Goal: Task Accomplishment & Management: Use online tool/utility

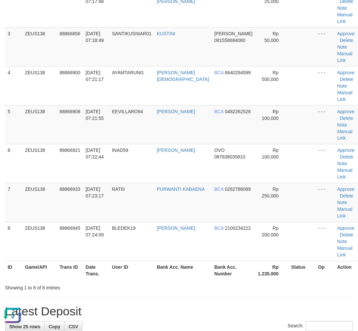
click at [131, 305] on h1 "Latest Deposit" at bounding box center [179, 311] width 348 height 13
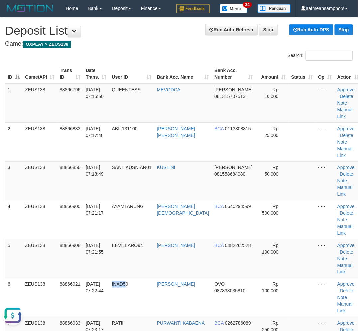
drag, startPoint x: 132, startPoint y: 271, endPoint x: 0, endPoint y: 259, distance: 132.6
click at [130, 278] on td "INAD59" at bounding box center [131, 297] width 45 height 39
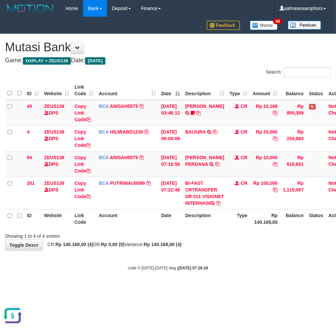
click at [216, 250] on div "**********" at bounding box center [168, 142] width 336 height 216
click at [215, 250] on div "**********" at bounding box center [168, 142] width 336 height 216
drag, startPoint x: 213, startPoint y: 255, endPoint x: 217, endPoint y: 255, distance: 3.7
click at [215, 250] on div "**********" at bounding box center [168, 142] width 336 height 216
click at [232, 250] on div "**********" at bounding box center [168, 142] width 336 height 216
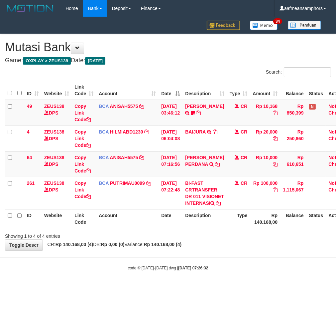
drag, startPoint x: 231, startPoint y: 252, endPoint x: 220, endPoint y: 248, distance: 12.0
click at [232, 250] on div "**********" at bounding box center [168, 142] width 336 height 216
click at [212, 250] on div "**********" at bounding box center [168, 142] width 336 height 216
click at [236, 228] on th "Type" at bounding box center [238, 218] width 23 height 19
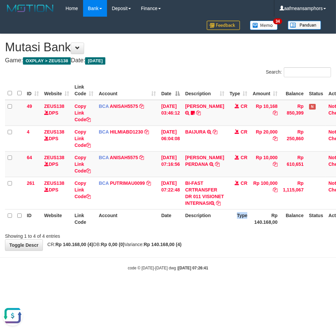
drag, startPoint x: 236, startPoint y: 239, endPoint x: 231, endPoint y: 238, distance: 5.1
click at [231, 228] on th "Type" at bounding box center [238, 218] width 23 height 19
click at [218, 286] on body "Toggle navigation Home Bank Account List Load By Website Group [OXPLAY] ZEUS138…" at bounding box center [168, 143] width 336 height 287
drag, startPoint x: 218, startPoint y: 284, endPoint x: 218, endPoint y: 280, distance: 4.3
click at [214, 281] on body "Toggle navigation Home Bank Account List Load By Website Group [OXPLAY] ZEUS138…" at bounding box center [168, 143] width 336 height 287
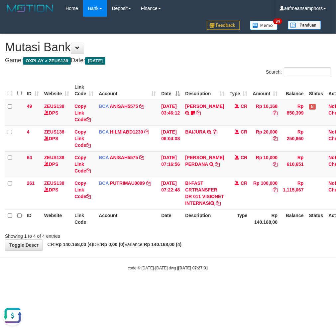
click at [205, 264] on body "Toggle navigation Home Bank Account List Load By Website Group [OXPLAY] ZEUS138…" at bounding box center [168, 143] width 336 height 287
click at [206, 263] on body "Toggle navigation Home Bank Account List Load By Website Group [OXPLAY] ZEUS138…" at bounding box center [168, 143] width 336 height 287
drag, startPoint x: 214, startPoint y: 260, endPoint x: 210, endPoint y: 259, distance: 4.3
click at [208, 250] on div "**********" at bounding box center [168, 142] width 336 height 216
drag, startPoint x: 244, startPoint y: 262, endPoint x: 237, endPoint y: 264, distance: 7.4
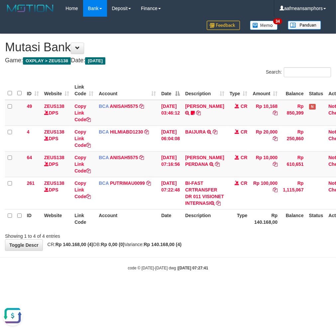
click at [237, 264] on body "Toggle navigation Home Bank Account List Load By Website Group [OXPLAY] ZEUS138…" at bounding box center [168, 143] width 336 height 287
click at [237, 250] on div "**********" at bounding box center [168, 142] width 336 height 216
click at [220, 239] on div "Showing 1 to 4 of 4 entries" at bounding box center [168, 234] width 336 height 9
drag, startPoint x: 215, startPoint y: 238, endPoint x: 218, endPoint y: 235, distance: 4.3
click at [218, 228] on th "Description" at bounding box center [205, 218] width 44 height 19
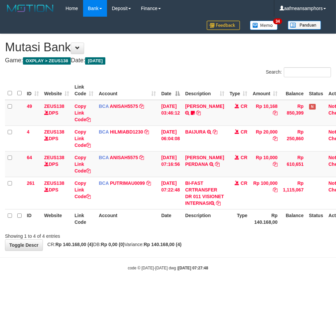
drag, startPoint x: 217, startPoint y: 232, endPoint x: 211, endPoint y: 232, distance: 6.3
click at [211, 228] on th "Description" at bounding box center [205, 218] width 44 height 19
drag, startPoint x: 171, startPoint y: 245, endPoint x: 156, endPoint y: 253, distance: 16.5
click at [156, 250] on div "**********" at bounding box center [168, 142] width 336 height 216
drag, startPoint x: 191, startPoint y: 257, endPoint x: 202, endPoint y: 259, distance: 11.8
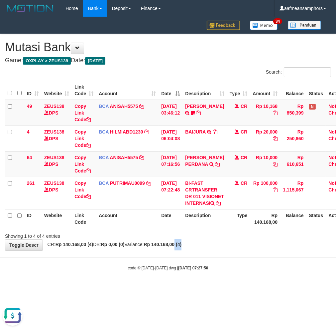
click at [202, 250] on div "**********" at bounding box center [168, 142] width 336 height 216
click at [164, 287] on html "Toggle navigation Home Bank Account List Load By Website Group [OXPLAY] ZEUS138…" at bounding box center [168, 143] width 336 height 287
click at [210, 271] on div "code © [DATE]-[DATE] dwg | [DATE] 07:27:56" at bounding box center [168, 267] width 336 height 7
click at [208, 273] on body "Toggle navigation Home Bank Account List Load By Website Group [OXPLAY] ZEUS138…" at bounding box center [168, 143] width 336 height 287
click at [204, 265] on body "Toggle navigation Home Bank Account List Load By Website Group [OXPLAY] ZEUS138…" at bounding box center [168, 143] width 336 height 287
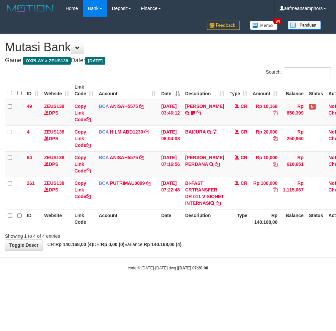
click at [214, 250] on div "**********" at bounding box center [168, 142] width 336 height 216
click at [178, 287] on body "Toggle navigation Home Bank Account List Load By Website Group [OXPLAY] ZEUS138…" at bounding box center [168, 143] width 336 height 287
click at [229, 264] on body "Toggle navigation Home Bank Account List Load By Website Group [OXPLAY] ZEUS138…" at bounding box center [168, 143] width 336 height 287
click at [221, 264] on body "Toggle navigation Home Bank Account List Load By Website Group [OXPLAY] ZEUS138…" at bounding box center [168, 143] width 336 height 287
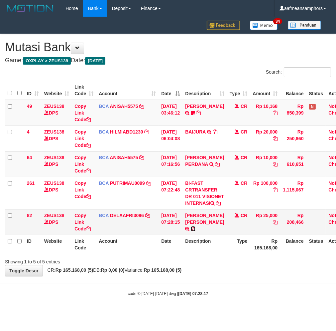
click at [196, 231] on icon at bounding box center [193, 228] width 5 height 5
click at [167, 272] on strong "Rp 165.168,00 (5)" at bounding box center [163, 269] width 38 height 5
click at [170, 272] on strong "Rp 165.168,00 (5)" at bounding box center [163, 269] width 38 height 5
click at [216, 300] on body "Toggle navigation Home Bank Account List Load By Website Group [OXPLAY] ZEUS138…" at bounding box center [168, 156] width 336 height 313
drag, startPoint x: 215, startPoint y: 299, endPoint x: 234, endPoint y: 294, distance: 20.1
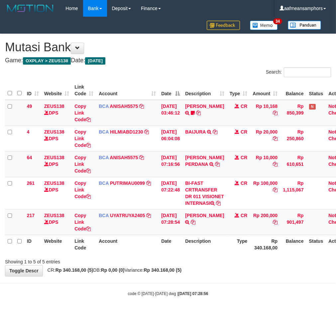
click at [215, 299] on body "Toggle navigation Home Bank Account List Load By Website Group [OXPLAY] ZEUS138…" at bounding box center [168, 156] width 336 height 313
click at [253, 265] on div "Showing 1 to 5 of 5 entries" at bounding box center [168, 259] width 336 height 9
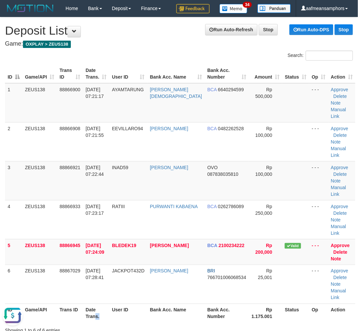
click at [109, 303] on th "Date Trans." at bounding box center [96, 312] width 26 height 19
drag, startPoint x: 164, startPoint y: 299, endPoint x: 164, endPoint y: 291, distance: 7.7
click at [164, 324] on div "Showing 1 to 6 of 6 entries" at bounding box center [179, 328] width 358 height 9
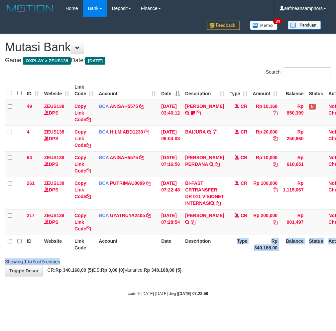
click at [218, 265] on div "Search: ID Website Link Code Account Date Description Type Amount Balance Statu…" at bounding box center [168, 166] width 326 height 198
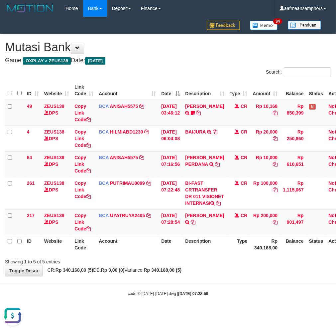
drag, startPoint x: 221, startPoint y: 298, endPoint x: 225, endPoint y: 299, distance: 4.0
click at [225, 299] on body "Toggle navigation Home Bank Account List Load By Website Group [OXPLAY] ZEUS138…" at bounding box center [168, 156] width 336 height 313
click at [229, 276] on div "**********" at bounding box center [168, 155] width 336 height 242
drag, startPoint x: 227, startPoint y: 287, endPoint x: 233, endPoint y: 288, distance: 6.3
click at [233, 276] on div "**********" at bounding box center [168, 155] width 336 height 242
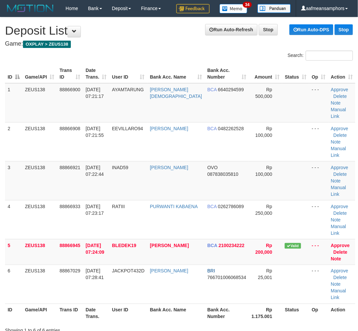
drag, startPoint x: 120, startPoint y: 299, endPoint x: 110, endPoint y: 298, distance: 10.4
click at [119, 324] on div "Showing 1 to 6 of 6 entries" at bounding box center [74, 328] width 139 height 9
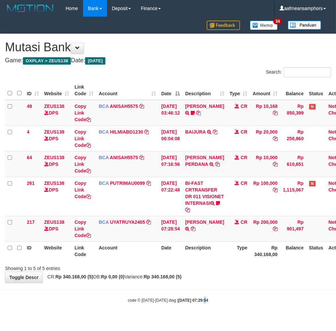
click at [198, 301] on body "Toggle navigation Home Bank Account List Load By Website Group [OXPLAY] ZEUS138…" at bounding box center [168, 160] width 336 height 320
click at [217, 290] on hr at bounding box center [168, 289] width 336 height 0
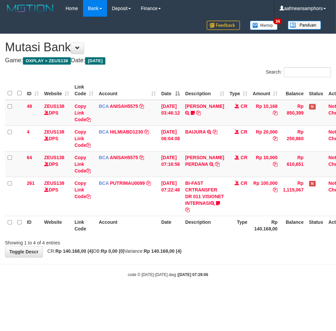
click at [230, 294] on body "Toggle navigation Home Bank Account List Load By Website Group [OXPLAY] ZEUS138…" at bounding box center [168, 147] width 336 height 294
click at [197, 273] on body "Toggle navigation Home Bank Account List Load By Website Group [OXPLAY] ZEUS138…" at bounding box center [168, 147] width 336 height 294
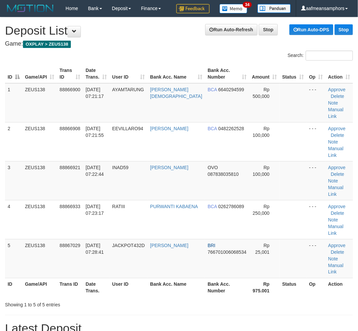
click at [156, 299] on div "Showing 1 to 5 of 5 entries" at bounding box center [179, 303] width 358 height 9
click at [158, 299] on div "Showing 1 to 5 of 5 entries" at bounding box center [179, 303] width 358 height 9
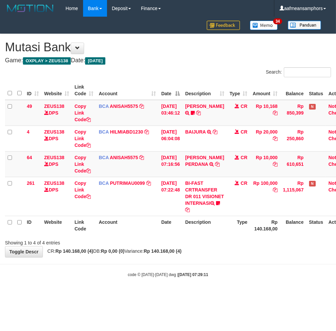
drag, startPoint x: 261, startPoint y: 271, endPoint x: 256, endPoint y: 272, distance: 4.7
click at [253, 271] on body "Toggle navigation Home Bank Account List Load By Website Group [OXPLAY] ZEUS138…" at bounding box center [168, 147] width 336 height 294
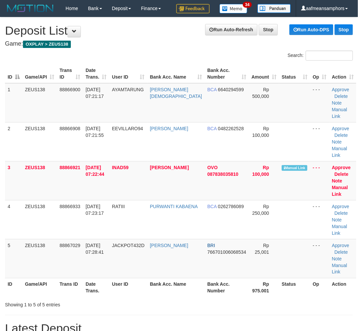
drag, startPoint x: 167, startPoint y: 274, endPoint x: 166, endPoint y: 267, distance: 7.4
click at [167, 268] on div "Search: ID Game/API Trans ID Date Trans. User ID Bank Acc. Name Bank Acc. Numbe…" at bounding box center [179, 179] width 348 height 257
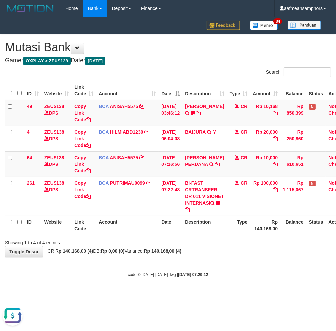
click at [200, 246] on div "Showing 1 to 4 of 4 entries" at bounding box center [168, 241] width 336 height 9
click at [200, 243] on div "Showing 1 to 4 of 4 entries" at bounding box center [168, 241] width 336 height 9
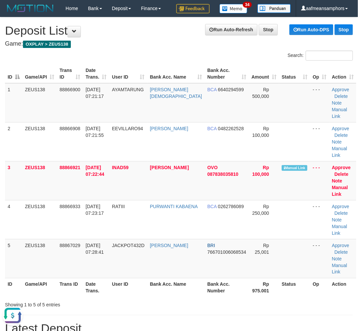
drag, startPoint x: 316, startPoint y: 282, endPoint x: 201, endPoint y: 267, distance: 116.7
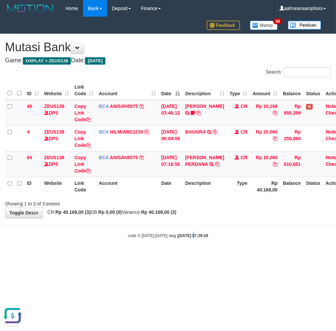
drag, startPoint x: 186, startPoint y: 273, endPoint x: 180, endPoint y: 270, distance: 7.0
click at [184, 255] on html "Toggle navigation Home Bank Account List Load By Website Group [OXPLAY] ZEUS138…" at bounding box center [168, 127] width 336 height 255
drag, startPoint x: 180, startPoint y: 270, endPoint x: 186, endPoint y: 268, distance: 6.7
click at [183, 255] on html "Toggle navigation Home Bank Account List Load By Website Group [OXPLAY] ZEUS138…" at bounding box center [168, 127] width 336 height 255
click at [194, 255] on html "Toggle navigation Home Bank Account List Load By Website Group [OXPLAY] ZEUS138…" at bounding box center [168, 127] width 336 height 255
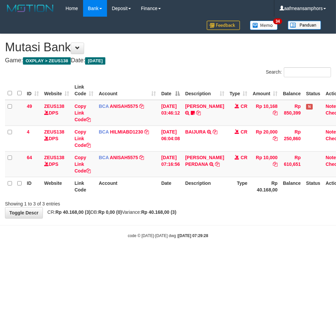
click at [194, 255] on html "Toggle navigation Home Bank Account List Load By Website Group [OXPLAY] ZEUS138…" at bounding box center [168, 127] width 336 height 255
click at [264, 250] on body "Toggle navigation Home Bank Account List Load By Website Group [OXPLAY] ZEUS138…" at bounding box center [168, 127] width 336 height 255
click at [253, 248] on body "Toggle navigation Home Bank Account List Load By Website Group [OXPLAY] ZEUS138…" at bounding box center [168, 127] width 336 height 255
click at [258, 249] on body "Toggle navigation Home Bank Account List Load By Website Group [OXPLAY] ZEUS138…" at bounding box center [168, 127] width 336 height 255
click at [238, 242] on body "Toggle navigation Home Bank Account List Load By Website Group [OXPLAY] ZEUS138…" at bounding box center [168, 127] width 336 height 255
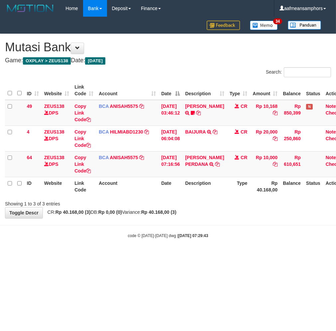
click at [236, 241] on body "Toggle navigation Home Bank Account List Load By Website Group [OXPLAY] ZEUS138…" at bounding box center [168, 127] width 336 height 255
click at [249, 236] on div "code © [DATE]-[DATE] dwg | [DATE] 07:29:44" at bounding box center [168, 235] width 336 height 7
drag, startPoint x: 249, startPoint y: 236, endPoint x: 255, endPoint y: 234, distance: 6.5
click at [250, 236] on div "code © 2012-2018 dwg | 2025/10/01 07:29:44" at bounding box center [168, 235] width 336 height 7
click at [179, 230] on body "Toggle navigation Home Bank Account List Load By Website Group [OXPLAY] ZEUS138…" at bounding box center [168, 127] width 336 height 255
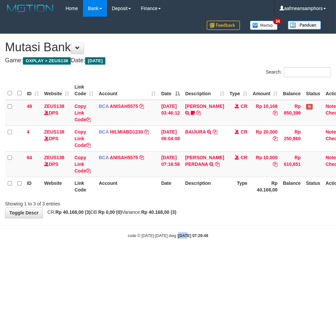
drag, startPoint x: 178, startPoint y: 230, endPoint x: 185, endPoint y: 225, distance: 8.9
click at [180, 230] on body "Toggle navigation Home Bank Account List Load By Website Group [OXPLAY] ZEUS138…" at bounding box center [168, 127] width 336 height 255
drag, startPoint x: 258, startPoint y: 230, endPoint x: 252, endPoint y: 228, distance: 6.6
click at [253, 228] on body "Toggle navigation Home Bank Account List Load By Website Group [OXPLAY] ZEUS138…" at bounding box center [168, 127] width 336 height 255
click at [249, 224] on body "Toggle navigation Home Bank Account List Load By Website Group [OXPLAY] ZEUS138…" at bounding box center [168, 127] width 336 height 255
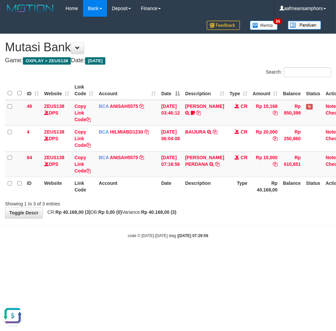
click at [131, 253] on body "Toggle navigation Home Bank Account List Load By Website Group [OXPLAY] ZEUS138…" at bounding box center [168, 127] width 336 height 255
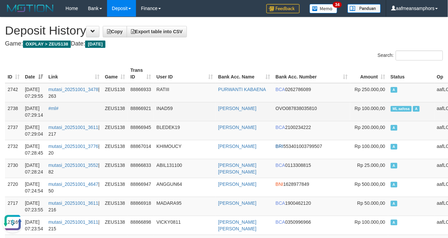
drag, startPoint x: 180, startPoint y: 106, endPoint x: 184, endPoint y: 107, distance: 4.1
click at [184, 107] on td "INAD59" at bounding box center [185, 111] width 62 height 19
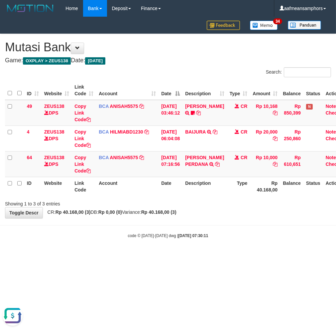
click at [205, 200] on div "Showing 1 to 3 of 3 entries" at bounding box center [168, 202] width 336 height 9
click at [204, 198] on div "Showing 1 to 3 of 3 entries" at bounding box center [168, 202] width 336 height 9
drag, startPoint x: 285, startPoint y: 206, endPoint x: 276, endPoint y: 206, distance: 9.0
click at [285, 206] on div "Showing 1 to 3 of 3 entries" at bounding box center [168, 202] width 336 height 9
click at [245, 200] on div "Showing 1 to 3 of 3 entries" at bounding box center [168, 202] width 336 height 9
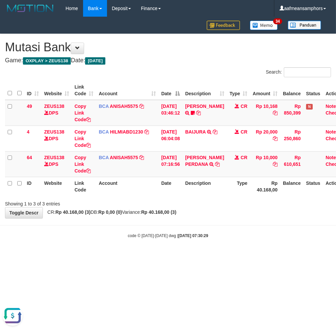
click at [140, 236] on small "code © 2012-2018 dwg | 2025/10/01 07:30:29" at bounding box center [168, 235] width 81 height 5
drag, startPoint x: 140, startPoint y: 236, endPoint x: 155, endPoint y: 231, distance: 16.4
click at [140, 236] on small "code © 2012-2018 dwg | 2025/10/01 07:30:29" at bounding box center [168, 235] width 81 height 5
click at [269, 232] on div "code © 2012-2018 dwg | 2025/10/01 07:30:33" at bounding box center [168, 235] width 336 height 7
click at [221, 229] on body "Toggle navigation Home Bank Account List Load By Website Group [OXPLAY] ZEUS138…" at bounding box center [168, 127] width 336 height 255
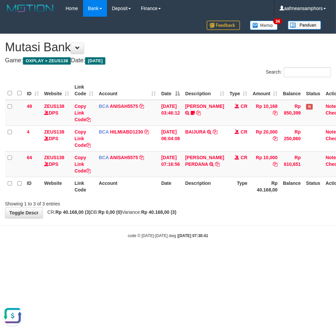
click at [216, 220] on body "Toggle navigation Home Bank Account List Load By Website Group [OXPLAY] ZEUS138…" at bounding box center [168, 127] width 336 height 255
drag, startPoint x: 246, startPoint y: 231, endPoint x: 241, endPoint y: 229, distance: 5.3
click at [241, 230] on body "Toggle navigation Home Bank Account List Load By Website Group [OXPLAY] ZEUS138…" at bounding box center [168, 127] width 336 height 255
drag, startPoint x: 238, startPoint y: 228, endPoint x: 255, endPoint y: 231, distance: 17.9
click at [239, 228] on body "Toggle navigation Home Bank Account List Load By Website Group [OXPLAY] ZEUS138…" at bounding box center [168, 127] width 336 height 255
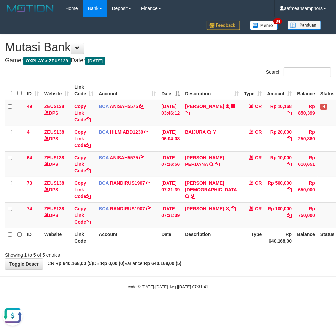
drag, startPoint x: 214, startPoint y: 263, endPoint x: 233, endPoint y: 277, distance: 23.8
click at [224, 279] on body "Toggle navigation Home Bank Account List Load By Website Group [OXPLAY] ZEUS138…" at bounding box center [168, 153] width 336 height 306
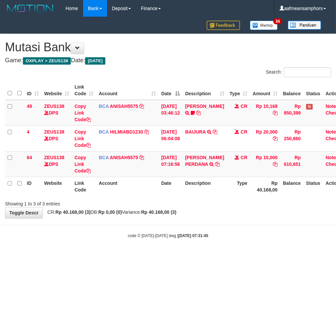
drag, startPoint x: 253, startPoint y: 265, endPoint x: 247, endPoint y: 268, distance: 7.7
click at [247, 255] on html "Toggle navigation Home Bank Account List Load By Website Group [OXPLAY] ZEUS138…" at bounding box center [168, 127] width 336 height 255
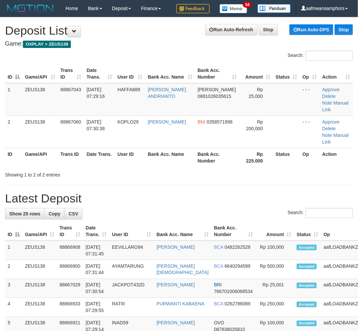
click at [118, 208] on div "Search:" at bounding box center [179, 214] width 348 height 12
drag, startPoint x: 182, startPoint y: 178, endPoint x: 2, endPoint y: 223, distance: 186.1
click at [181, 192] on h1 "Latest Deposit" at bounding box center [179, 198] width 348 height 13
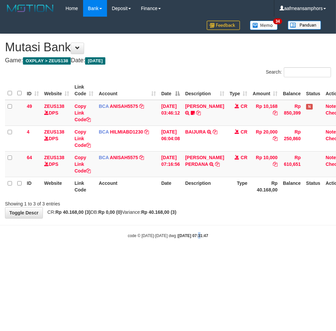
drag, startPoint x: 190, startPoint y: 239, endPoint x: 335, endPoint y: 199, distance: 149.8
click at [192, 240] on body "Toggle navigation Home Bank Account List Load By Website Group [OXPLAY] ZEUS138…" at bounding box center [168, 127] width 336 height 255
click at [200, 255] on html "Toggle navigation Home Bank Account List Load By Website Group [OXPLAY] ZEUS138…" at bounding box center [168, 127] width 336 height 255
click at [253, 214] on div "**********" at bounding box center [168, 126] width 336 height 184
click at [232, 221] on body "Toggle navigation Home Bank Account List Load By Website Group [OXPLAY] ZEUS138…" at bounding box center [168, 127] width 336 height 255
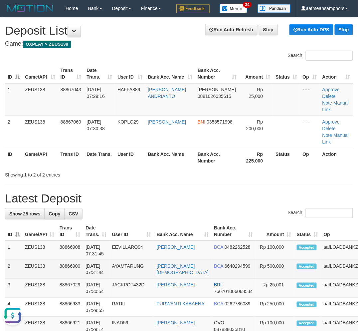
click at [321, 260] on td "aafLOADBANKZEUS" at bounding box center [346, 269] width 50 height 19
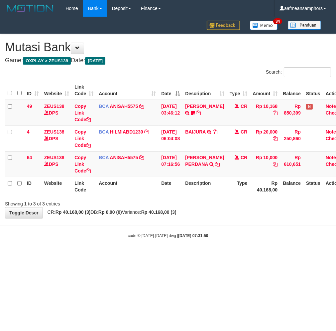
click at [224, 231] on body "Toggle navigation Home Bank Account List Load By Website Group [OXPLAY] ZEUS138…" at bounding box center [168, 127] width 336 height 255
click at [225, 230] on body "Toggle navigation Home Bank Account List Load By Website Group [OXPLAY] ZEUS138…" at bounding box center [168, 127] width 336 height 255
click at [222, 242] on body "Toggle navigation Home Bank Account List Load By Website Group [OXPLAY] ZEUS138…" at bounding box center [168, 127] width 336 height 255
click at [194, 230] on body "Toggle navigation Home Bank Account List Load By Website Group [OXPLAY] ZEUS138…" at bounding box center [168, 127] width 336 height 255
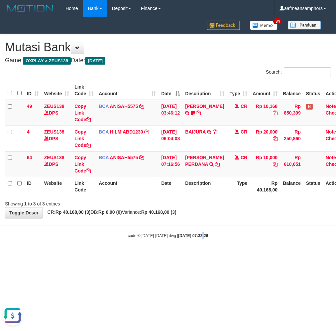
drag, startPoint x: 194, startPoint y: 230, endPoint x: 196, endPoint y: 224, distance: 5.9
click at [241, 244] on body "Toggle navigation Home Bank Account List Load By Website Group [OXPLAY] ZEUS138…" at bounding box center [168, 127] width 336 height 255
click at [245, 244] on body "Toggle navigation Home Bank Account List Load By Website Group [OXPLAY] ZEUS138…" at bounding box center [168, 127] width 336 height 255
click at [201, 244] on body "Toggle navigation Home Bank Account List Load By Website Group [OXPLAY] ZEUS138…" at bounding box center [168, 127] width 336 height 255
click at [197, 240] on body "Toggle navigation Home Bank Account List Load By Website Group [OXPLAY] ZEUS138…" at bounding box center [168, 127] width 336 height 255
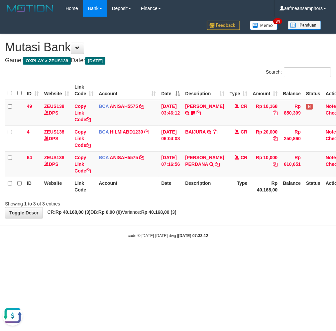
click at [213, 255] on html "Toggle navigation Home Bank Account List Load By Website Group [OXPLAY] ZEUS138…" at bounding box center [168, 127] width 336 height 255
click at [212, 253] on html "Toggle navigation Home Bank Account List Load By Website Group [OXPLAY] ZEUS138…" at bounding box center [168, 127] width 336 height 255
click at [255, 254] on body "Toggle navigation Home Bank Account List Load By Website Group [OXPLAY] ZEUS138…" at bounding box center [168, 127] width 336 height 255
drag, startPoint x: 191, startPoint y: 247, endPoint x: 201, endPoint y: 242, distance: 11.2
click at [191, 247] on body "Toggle navigation Home Bank Account List Load By Website Group [OXPLAY] ZEUS138…" at bounding box center [168, 127] width 336 height 255
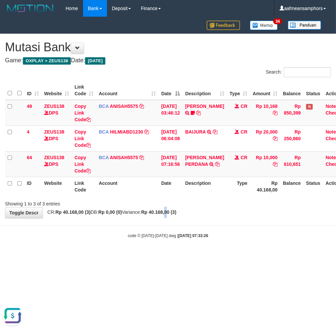
click at [181, 215] on div "**********" at bounding box center [168, 126] width 336 height 184
click at [224, 241] on body "Toggle navigation Home Bank Account List Load By Website Group [OXPLAY] ZEUS138…" at bounding box center [168, 127] width 336 height 255
click at [223, 241] on body "Toggle navigation Home Bank Account List Load By Website Group [OXPLAY] ZEUS138…" at bounding box center [168, 127] width 336 height 255
click at [221, 242] on body "Toggle navigation Home Bank Account List Load By Website Group [OXPLAY] ZEUS138…" at bounding box center [168, 127] width 336 height 255
click at [225, 229] on body "Toggle navigation Home Bank Account List Load By Website Group [OXPLAY] ZEUS138…" at bounding box center [168, 127] width 336 height 255
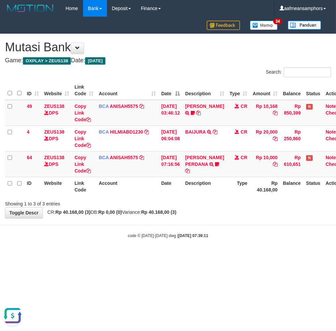
drag, startPoint x: 245, startPoint y: 231, endPoint x: 246, endPoint y: 227, distance: 4.0
click at [246, 228] on body "Toggle navigation Home Bank Account List Load By Website Group [OXPLAY] ZEUS138…" at bounding box center [168, 127] width 336 height 255
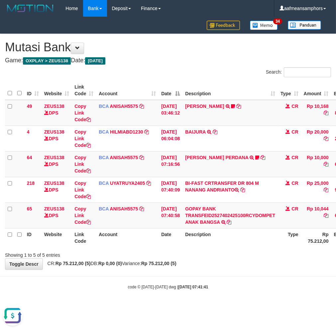
drag, startPoint x: 211, startPoint y: 268, endPoint x: 227, endPoint y: 270, distance: 16.8
click at [216, 273] on body "Toggle navigation Home Bank Account List Load By Website Group [OXPLAY] ZEUS138…" at bounding box center [168, 153] width 336 height 306
click at [217, 270] on body "Toggle navigation Home Bank Account List Load By Website Group [OXPLAY] ZEUS138…" at bounding box center [168, 153] width 336 height 306
drag, startPoint x: 258, startPoint y: 245, endPoint x: 266, endPoint y: 244, distance: 7.8
click at [257, 246] on th "Description" at bounding box center [230, 237] width 95 height 19
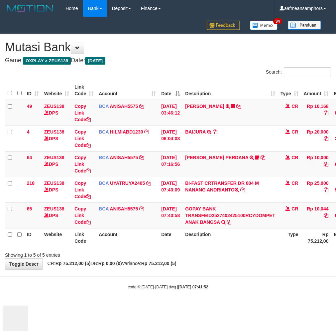
click at [245, 245] on th "Description" at bounding box center [230, 237] width 95 height 19
click at [240, 283] on div "code © [DATE]-[DATE] dwg | [DATE] 07:41:56" at bounding box center [168, 286] width 336 height 7
click at [232, 273] on body "Toggle navigation Home Bank Account List Load By Website Group [OXPLAY] ZEUS138…" at bounding box center [168, 153] width 336 height 306
click at [241, 242] on th "Description" at bounding box center [230, 237] width 95 height 19
drag, startPoint x: 244, startPoint y: 243, endPoint x: 300, endPoint y: 237, distance: 56.6
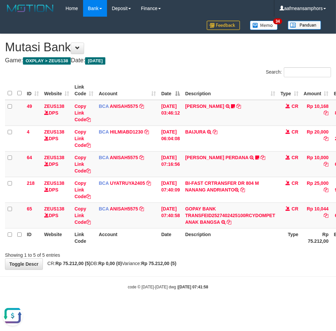
click at [246, 243] on th "Description" at bounding box center [230, 237] width 95 height 19
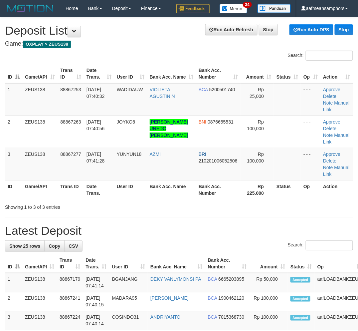
drag, startPoint x: 181, startPoint y: 213, endPoint x: 177, endPoint y: 210, distance: 4.7
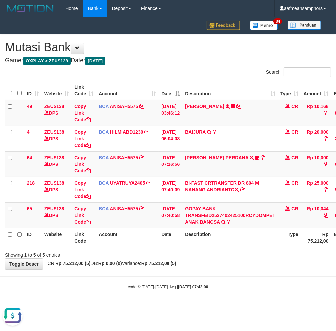
click at [206, 255] on div "Showing 1 to 5 of 5 entries" at bounding box center [168, 253] width 336 height 9
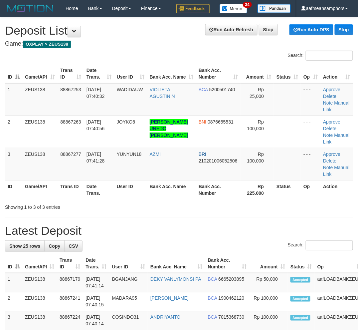
click at [158, 208] on div "Showing 1 to 3 of 3 entries" at bounding box center [179, 205] width 358 height 9
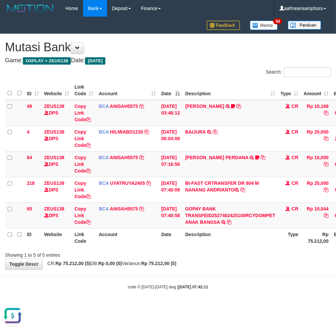
click at [201, 271] on body "Toggle navigation Home Bank Account List Load By Website Group [OXPLAY] ZEUS138…" at bounding box center [168, 153] width 336 height 306
drag, startPoint x: 201, startPoint y: 268, endPoint x: 221, endPoint y: 263, distance: 20.6
click at [201, 268] on div "**********" at bounding box center [168, 151] width 336 height 235
click at [258, 237] on th "Description" at bounding box center [230, 237] width 95 height 19
click at [255, 237] on th "Description" at bounding box center [230, 237] width 95 height 19
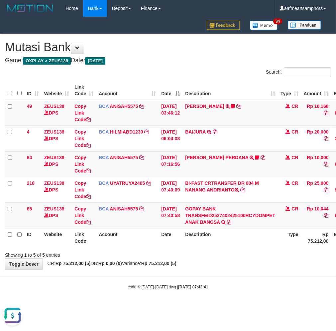
drag, startPoint x: 142, startPoint y: 244, endPoint x: 178, endPoint y: 248, distance: 36.2
click at [142, 244] on th "Account" at bounding box center [127, 237] width 63 height 19
drag, startPoint x: 198, startPoint y: 251, endPoint x: 197, endPoint y: 243, distance: 7.7
click at [198, 250] on div "Showing 1 to 5 of 5 entries" at bounding box center [168, 253] width 336 height 9
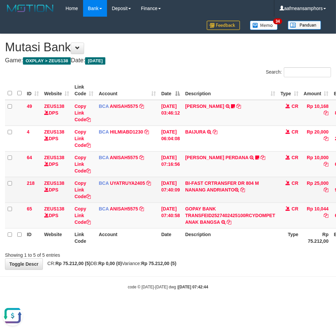
drag, startPoint x: 188, startPoint y: 189, endPoint x: 231, endPoint y: 191, distance: 42.9
click at [231, 191] on td "BI-FAST CRTRANSFER DR 804 M NANANG ANDRIANTO" at bounding box center [230, 190] width 95 height 26
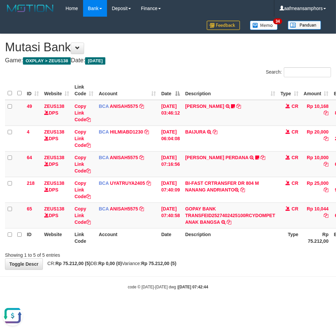
drag, startPoint x: 213, startPoint y: 301, endPoint x: 220, endPoint y: 296, distance: 8.1
click at [214, 301] on body "Toggle navigation Home Bank Account List Load By Website Group [OXPLAY] ZEUS138…" at bounding box center [168, 153] width 336 height 306
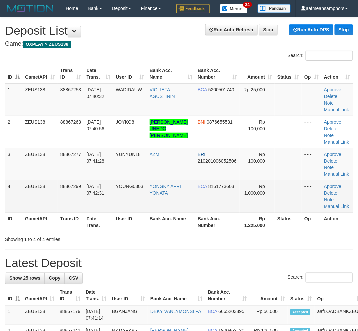
drag, startPoint x: 180, startPoint y: 260, endPoint x: 207, endPoint y: 195, distance: 70.2
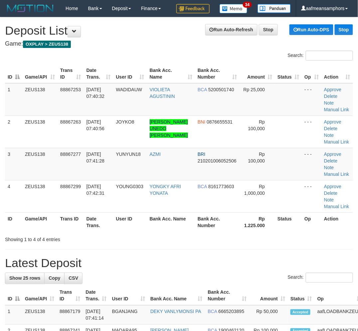
click at [137, 234] on div "Showing 1 to 4 of 4 entries" at bounding box center [74, 237] width 139 height 9
click at [133, 231] on div "ID Game/API Trans ID Date Trans. User ID Bank Acc. Name Bank Acc. Number Amount…" at bounding box center [179, 147] width 358 height 171
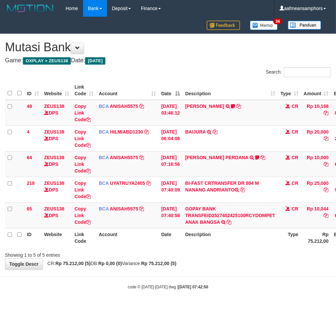
click at [248, 278] on body "Toggle navigation Home Bank Account List Load By Website Group [OXPLAY] ZEUS138…" at bounding box center [168, 153] width 336 height 306
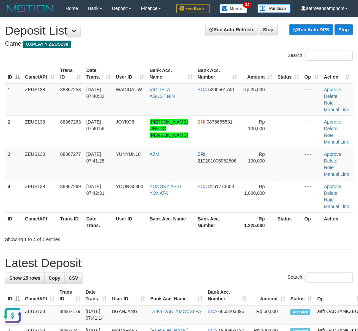
drag, startPoint x: 284, startPoint y: 260, endPoint x: 26, endPoint y: 282, distance: 259.4
click at [253, 260] on h1 "Latest Deposit" at bounding box center [179, 262] width 348 height 13
drag, startPoint x: -2, startPoint y: 286, endPoint x: 0, endPoint y: 282, distance: 4.6
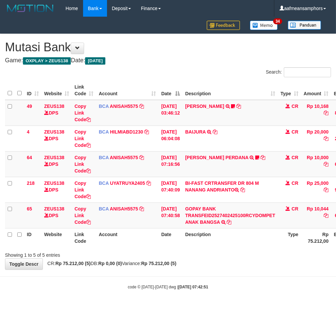
drag, startPoint x: 0, startPoint y: 0, endPoint x: 223, endPoint y: 281, distance: 358.7
click at [223, 281] on body "Toggle navigation Home Bank Account List Load By Website Group [OXPLAY] ZEUS138…" at bounding box center [168, 153] width 336 height 306
click at [221, 273] on body "Toggle navigation Home Bank Account List Load By Website Group [OXPLAY] ZEUS138…" at bounding box center [168, 153] width 336 height 306
click at [213, 274] on body "Toggle navigation Home Bank Account List Load By Website Group [OXPLAY] ZEUS138…" at bounding box center [168, 153] width 336 height 306
drag, startPoint x: 0, startPoint y: 0, endPoint x: 217, endPoint y: 274, distance: 349.1
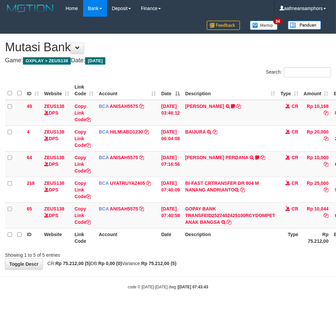
click at [217, 274] on body "Toggle navigation Home Bank Account List Load By Website Group [OXPLAY] ZEUS138…" at bounding box center [168, 153] width 336 height 306
click at [221, 278] on body "Toggle navigation Home Bank Account List Load By Website Group [OXPLAY] ZEUS138…" at bounding box center [168, 153] width 336 height 306
click at [227, 271] on body "Toggle navigation Home Bank Account List Load By Website Group [OXPLAY] ZEUS138…" at bounding box center [168, 153] width 336 height 306
click at [251, 268] on div "**********" at bounding box center [168, 151] width 336 height 235
click at [243, 261] on div "**********" at bounding box center [168, 151] width 336 height 235
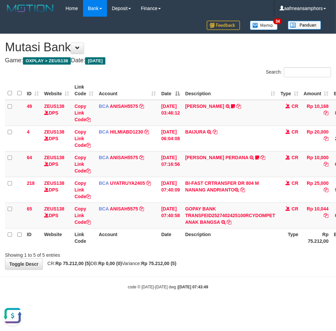
click at [244, 273] on body "Toggle navigation Home Bank Account List Load By Website Group [OXPLAY] ZEUS138…" at bounding box center [168, 153] width 336 height 306
drag, startPoint x: 177, startPoint y: 240, endPoint x: 182, endPoint y: 231, distance: 10.9
click at [175, 240] on th "Date" at bounding box center [171, 237] width 24 height 19
click at [183, 228] on th "Date" at bounding box center [171, 237] width 24 height 19
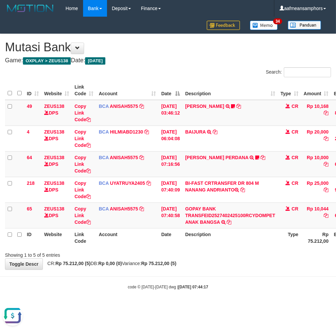
click at [234, 254] on div "Showing 1 to 5 of 5 entries" at bounding box center [168, 253] width 336 height 9
click at [229, 253] on div "Showing 1 to 5 of 5 entries" at bounding box center [168, 253] width 336 height 9
click at [225, 256] on div "Showing 1 to 5 of 5 entries" at bounding box center [168, 253] width 336 height 9
click at [250, 268] on div "**********" at bounding box center [168, 151] width 336 height 235
click at [245, 269] on body "Toggle navigation Home Bank Account List Load By Website Group [OXPLAY] ZEUS138…" at bounding box center [168, 153] width 336 height 306
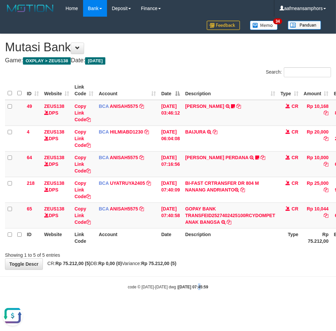
click at [191, 289] on div "code © [DATE]-[DATE] dwg | [DATE] 07:45:59" at bounding box center [168, 286] width 336 height 7
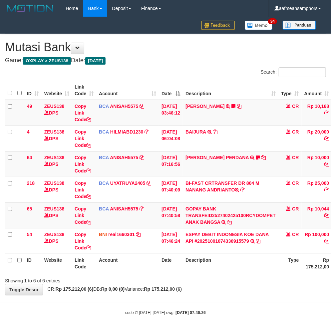
drag, startPoint x: 305, startPoint y: 305, endPoint x: 287, endPoint y: 301, distance: 18.0
click at [292, 303] on body "Toggle navigation Home Bank Account List Load By Website Group [OXPLAY] ZEUS138…" at bounding box center [165, 166] width 331 height 332
click at [229, 301] on body "Toggle navigation Home Bank Account List Load By Website Group [OXPLAY] ZEUS138…" at bounding box center [165, 166] width 331 height 332
click at [248, 294] on body "Toggle navigation Home Bank Account List Load By Website Group [OXPLAY] ZEUS138…" at bounding box center [165, 166] width 331 height 332
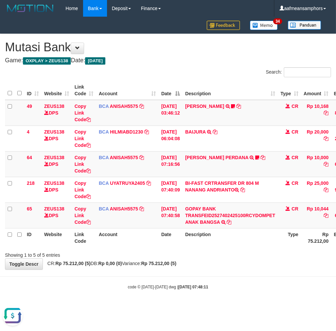
click at [220, 274] on body "Toggle navigation Home Bank Account List Load By Website Group [OXPLAY] ZEUS138…" at bounding box center [168, 153] width 336 height 306
click at [245, 264] on div "**********" at bounding box center [168, 151] width 336 height 235
click at [256, 268] on div "**********" at bounding box center [168, 151] width 336 height 235
click at [254, 268] on div "**********" at bounding box center [168, 151] width 336 height 235
click at [256, 267] on div "**********" at bounding box center [168, 151] width 336 height 235
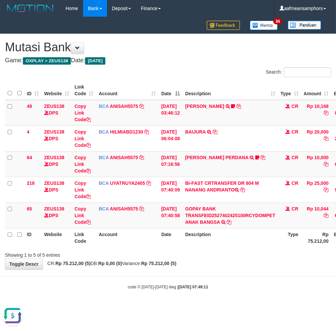
click at [199, 275] on body "Toggle navigation Home Bank Account List Load By Website Group [OXPLAY] ZEUS138…" at bounding box center [168, 153] width 336 height 306
drag, startPoint x: 198, startPoint y: 275, endPoint x: 194, endPoint y: 272, distance: 4.7
click at [195, 273] on body "Toggle navigation Home Bank Account List Load By Website Group [OXPLAY] ZEUS138…" at bounding box center [168, 153] width 336 height 306
drag, startPoint x: 193, startPoint y: 271, endPoint x: 230, endPoint y: 277, distance: 37.7
click at [194, 270] on body "Toggle navigation Home Bank Account List Load By Website Group [OXPLAY] ZEUS138…" at bounding box center [168, 153] width 336 height 306
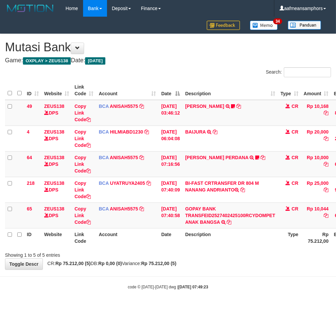
click at [223, 272] on body "Toggle navigation Home Bank Account List Load By Website Group [OXPLAY] ZEUS138…" at bounding box center [168, 153] width 336 height 306
click at [227, 266] on div "**********" at bounding box center [168, 151] width 336 height 235
drag, startPoint x: 235, startPoint y: 268, endPoint x: 240, endPoint y: 265, distance: 6.3
click at [232, 268] on div "**********" at bounding box center [168, 151] width 336 height 235
click at [233, 269] on body "Toggle navigation Home Bank Account List Load By Website Group [OXPLAY] ZEUS138…" at bounding box center [168, 153] width 336 height 306
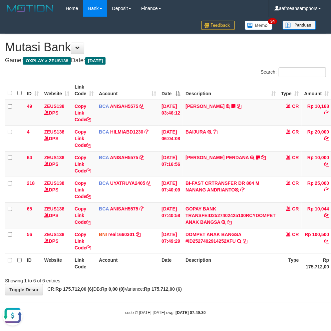
drag, startPoint x: 281, startPoint y: 276, endPoint x: 333, endPoint y: 273, distance: 52.0
click at [282, 276] on div "Showing 1 to 6 of 6 entries" at bounding box center [165, 278] width 331 height 9
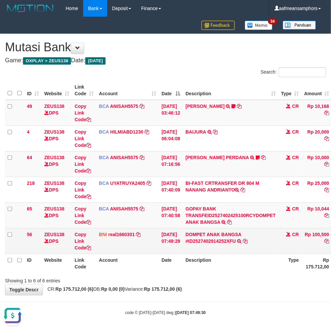
drag, startPoint x: 299, startPoint y: 266, endPoint x: 330, endPoint y: 248, distance: 36.1
click at [299, 265] on th "Type" at bounding box center [289, 262] width 23 height 19
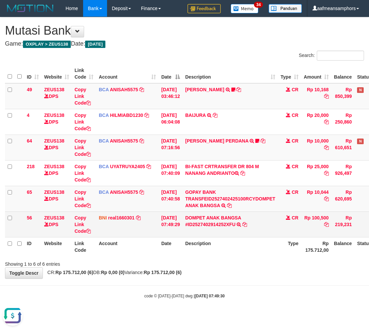
click at [327, 215] on td "Rp 100,500" at bounding box center [316, 224] width 30 height 26
copy td "100,500"
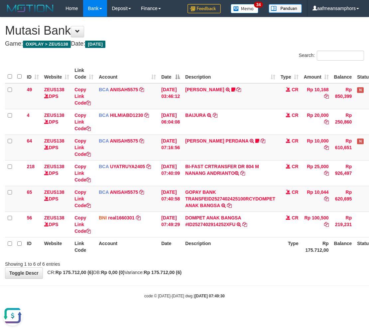
click at [206, 313] on body "Toggle navigation Home Bank Account List Load By Website Group [OXPLAY] ZEUS138…" at bounding box center [184, 157] width 369 height 315
click at [221, 285] on body "Toggle navigation Home Bank Account List Load By Website Group [OXPLAY] ZEUS138…" at bounding box center [184, 157] width 369 height 315
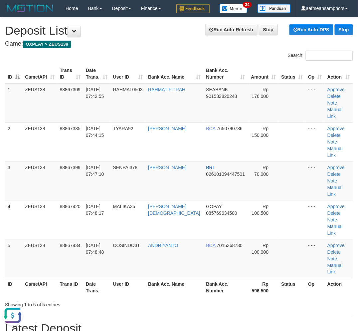
drag, startPoint x: 210, startPoint y: 292, endPoint x: 220, endPoint y: 284, distance: 13.0
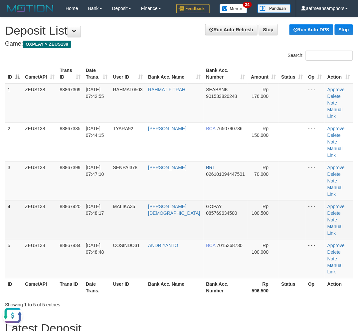
click at [337, 200] on td "Approve [GEOGRAPHIC_DATA] Note Manual Link" at bounding box center [339, 219] width 28 height 39
click at [340, 224] on link "Manual Link" at bounding box center [334, 230] width 15 height 12
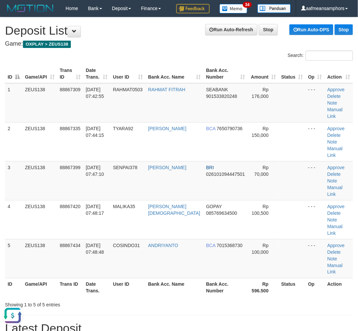
drag, startPoint x: 158, startPoint y: 276, endPoint x: 97, endPoint y: 268, distance: 61.1
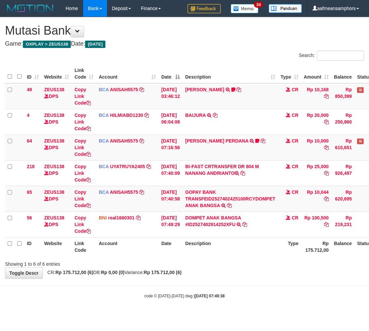
drag, startPoint x: 0, startPoint y: 0, endPoint x: 222, endPoint y: 285, distance: 361.7
click at [222, 285] on body "Toggle navigation Home Bank Account List Load By Website Group [OXPLAY] ZEUS138…" at bounding box center [184, 157] width 369 height 315
click at [218, 284] on body "Toggle navigation Home Bank Account List Load By Website Group [OXPLAY] ZEUS138…" at bounding box center [184, 157] width 369 height 315
click at [269, 254] on th "Description" at bounding box center [230, 246] width 95 height 19
click at [260, 248] on th "Description" at bounding box center [230, 246] width 95 height 19
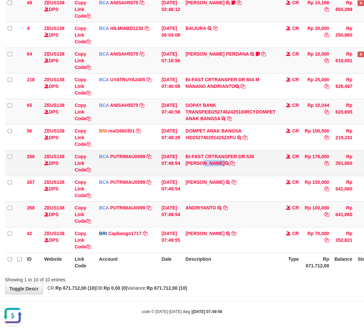
drag, startPoint x: 260, startPoint y: 156, endPoint x: 260, endPoint y: 161, distance: 4.7
click at [260, 161] on td "BI-FAST CRTRANSFER DR 535 [PERSON_NAME]" at bounding box center [230, 163] width 95 height 26
copy td "RAHMAT FITRAH"
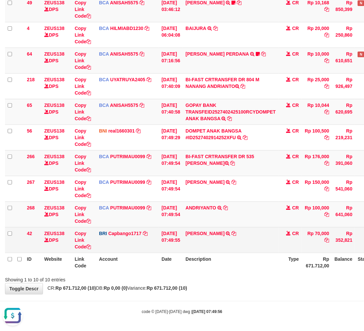
drag, startPoint x: 320, startPoint y: 290, endPoint x: 239, endPoint y: 235, distance: 98.9
click at [313, 285] on div "**********" at bounding box center [182, 111] width 364 height 363
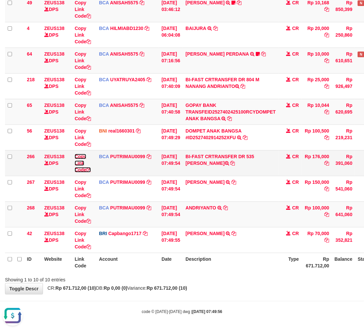
drag, startPoint x: 78, startPoint y: 160, endPoint x: 86, endPoint y: 158, distance: 8.3
click at [78, 160] on link "Copy Link Code" at bounding box center [83, 163] width 16 height 19
click at [254, 285] on div "**********" at bounding box center [182, 111] width 364 height 363
drag, startPoint x: 252, startPoint y: 285, endPoint x: 367, endPoint y: 274, distance: 115.3
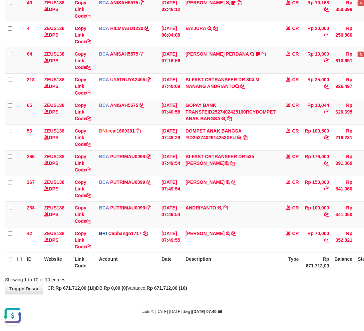
click at [252, 285] on div "**********" at bounding box center [182, 111] width 364 height 363
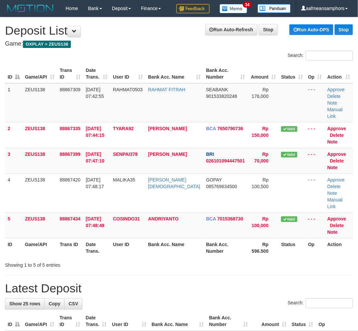
scroll to position [0, 0]
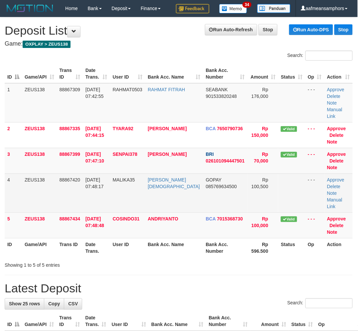
drag, startPoint x: 188, startPoint y: 268, endPoint x: 223, endPoint y: 193, distance: 83.3
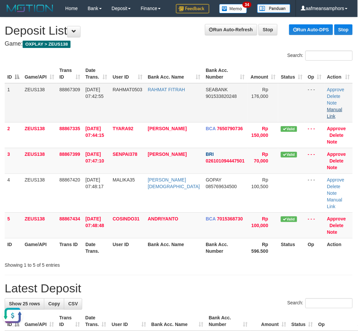
scroll to position [0, 0]
click at [342, 107] on link "Manual Link" at bounding box center [334, 113] width 15 height 12
click at [339, 107] on link "Manual Link" at bounding box center [334, 113] width 15 height 12
drag, startPoint x: 241, startPoint y: 261, endPoint x: 6, endPoint y: 261, distance: 235.2
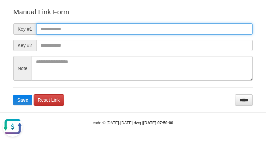
paste input "**********"
click at [208, 28] on input "text" at bounding box center [144, 28] width 217 height 11
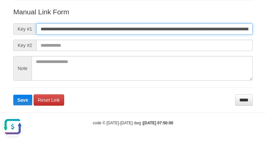
scroll to position [0, 467]
type input "**********"
click at [13, 94] on button "Save" at bounding box center [22, 99] width 19 height 11
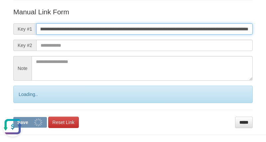
click at [13, 117] on button "Save" at bounding box center [30, 122] width 34 height 11
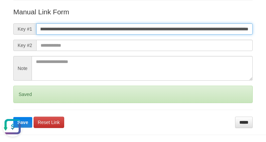
click at [13, 117] on button "Save" at bounding box center [22, 122] width 19 height 11
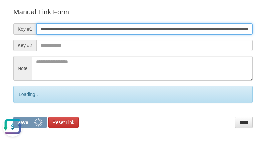
click at [13, 117] on button "Save" at bounding box center [30, 122] width 34 height 11
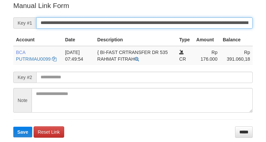
click at [159, 19] on input "**********" at bounding box center [144, 22] width 217 height 11
click at [13, 126] on button "Save" at bounding box center [22, 131] width 19 height 11
click at [158, 19] on input "**********" at bounding box center [144, 22] width 217 height 11
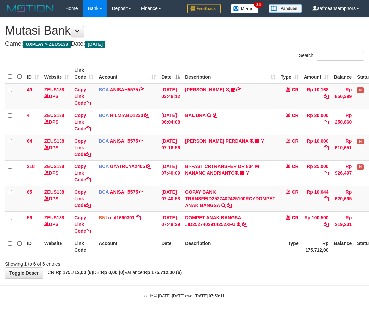
drag, startPoint x: 0, startPoint y: 0, endPoint x: 219, endPoint y: 267, distance: 345.4
click at [213, 270] on div "**********" at bounding box center [184, 147] width 369 height 261
click at [251, 267] on div "**********" at bounding box center [184, 147] width 369 height 261
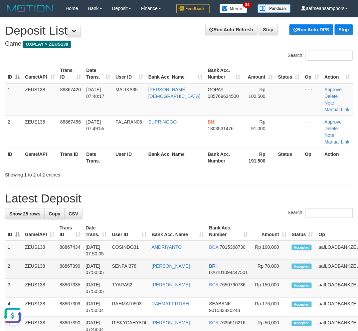
click at [316, 260] on td "aafLOADBANKZEUS" at bounding box center [341, 269] width 50 height 19
drag, startPoint x: 307, startPoint y: 254, endPoint x: 260, endPoint y: 250, distance: 47.5
click at [316, 260] on td "aafLOADBANKZEUS" at bounding box center [341, 269] width 50 height 19
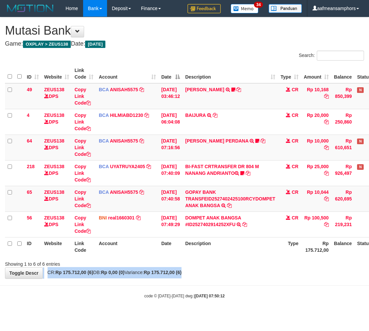
click at [231, 267] on div "**********" at bounding box center [184, 147] width 369 height 261
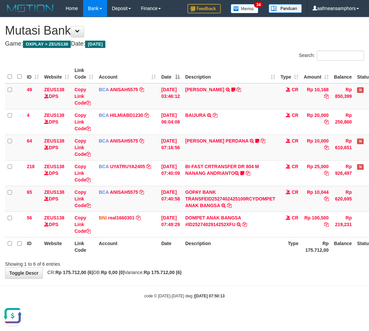
click at [107, 262] on div "Showing 1 to 6 of 6 entries" at bounding box center [77, 262] width 144 height 9
click at [136, 262] on div "Showing 1 to 6 of 6 entries" at bounding box center [77, 262] width 144 height 9
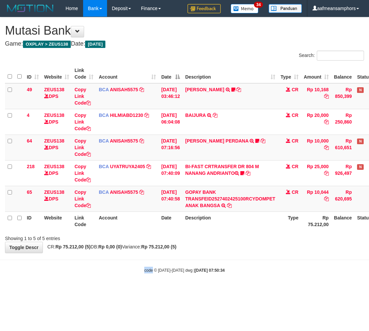
click at [108, 290] on html "Toggle navigation Home Bank Account List Load By Website Group [OXPLAY] ZEUS138…" at bounding box center [184, 145] width 369 height 290
click at [137, 276] on body "Toggle navigation Home Bank Account List Load By Website Group [OXPLAY] ZEUS138…" at bounding box center [184, 145] width 369 height 290
drag, startPoint x: 170, startPoint y: 258, endPoint x: 260, endPoint y: 251, distance: 90.5
click at [224, 254] on body "Toggle navigation Home Bank Account List Load By Website Group [OXPLAY] ZEUS138…" at bounding box center [184, 145] width 369 height 290
drag, startPoint x: 0, startPoint y: 0, endPoint x: 259, endPoint y: 249, distance: 359.5
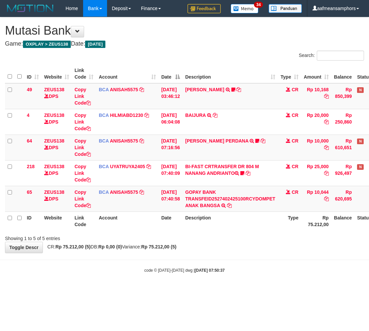
click at [259, 249] on div "**********" at bounding box center [184, 134] width 369 height 235
click at [261, 246] on div "**********" at bounding box center [184, 134] width 369 height 235
drag, startPoint x: 216, startPoint y: 277, endPoint x: 222, endPoint y: 275, distance: 6.6
click at [221, 277] on body "Toggle navigation Home Bank Account List Load By Website Group [OXPLAY] ZEUS138…" at bounding box center [184, 145] width 369 height 290
click at [238, 266] on body "Toggle navigation Home Bank Account List Load By Website Group [OXPLAY] ZEUS138…" at bounding box center [184, 145] width 369 height 290
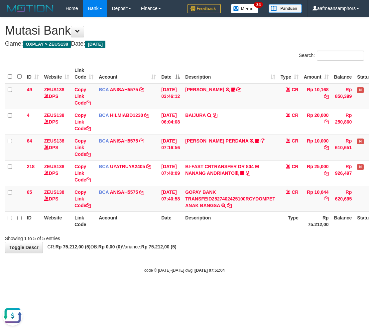
click at [238, 266] on div "code © 2012-2018 dwg | 2025/10/01 07:51:04" at bounding box center [184, 269] width 369 height 7
click at [251, 241] on div "Showing 1 to 5 of 5 entries" at bounding box center [184, 236] width 369 height 9
click at [249, 238] on div "Showing 1 to 5 of 5 entries" at bounding box center [184, 236] width 369 height 9
click at [270, 265] on body "Toggle navigation Home Bank Account List Load By Website Group [OXPLAY] ZEUS138…" at bounding box center [184, 145] width 369 height 290
click at [265, 272] on div "code © [DATE]-[DATE] dwg | [DATE] 07:51:34" at bounding box center [184, 269] width 369 height 7
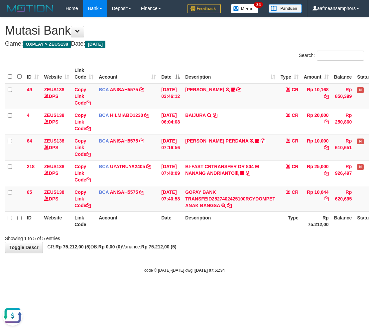
click at [264, 272] on div "code © [DATE]-[DATE] dwg | [DATE] 07:51:34" at bounding box center [184, 269] width 369 height 7
